Goal: Task Accomplishment & Management: Manage account settings

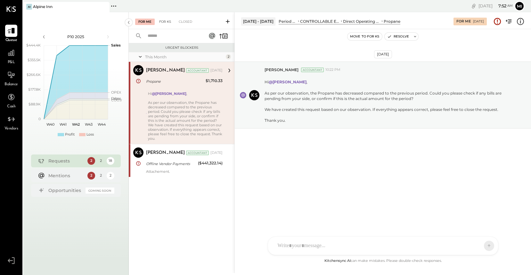
click at [167, 22] on div "For KS" at bounding box center [165, 22] width 18 height 6
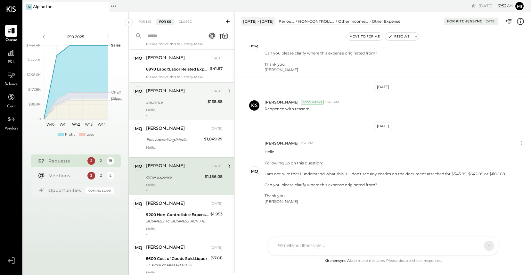
scroll to position [551, 0]
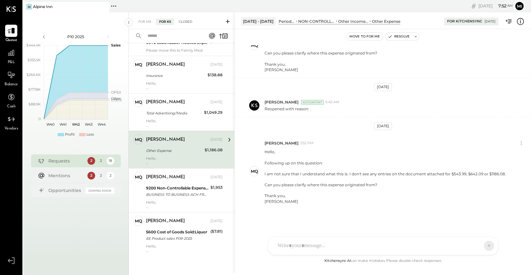
click at [186, 20] on div "Closed" at bounding box center [186, 22] width 20 height 6
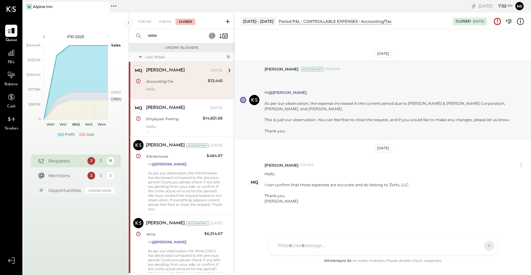
click at [189, 84] on div "Accounting/Tax" at bounding box center [176, 81] width 60 height 6
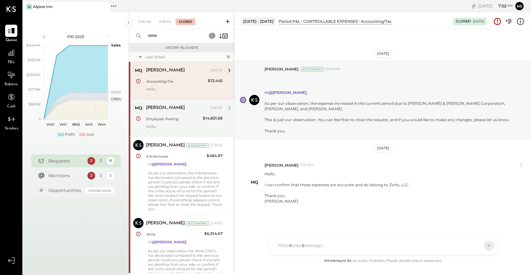
click at [190, 119] on div "Employee Parking" at bounding box center [173, 119] width 55 height 6
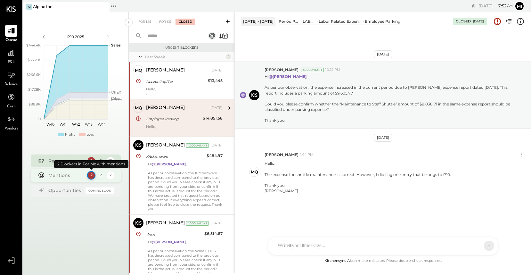
click at [90, 176] on div "2" at bounding box center [91, 175] width 8 height 8
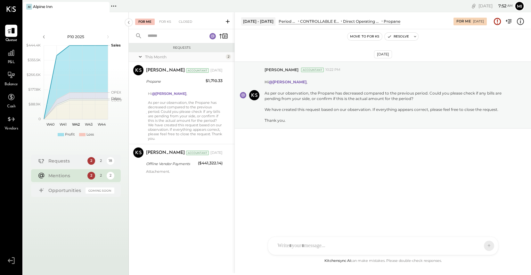
click at [70, 175] on div "Mentions" at bounding box center [66, 175] width 36 height 6
